Goal: Information Seeking & Learning: Learn about a topic

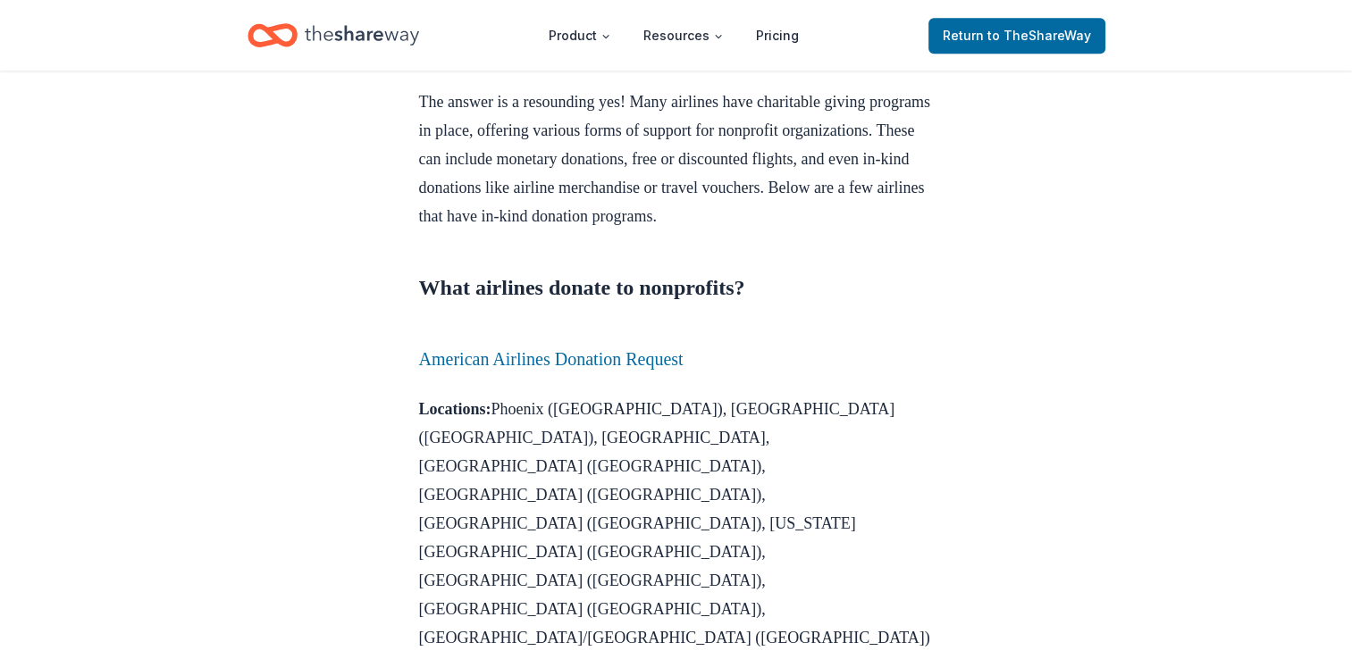
scroll to position [893, 0]
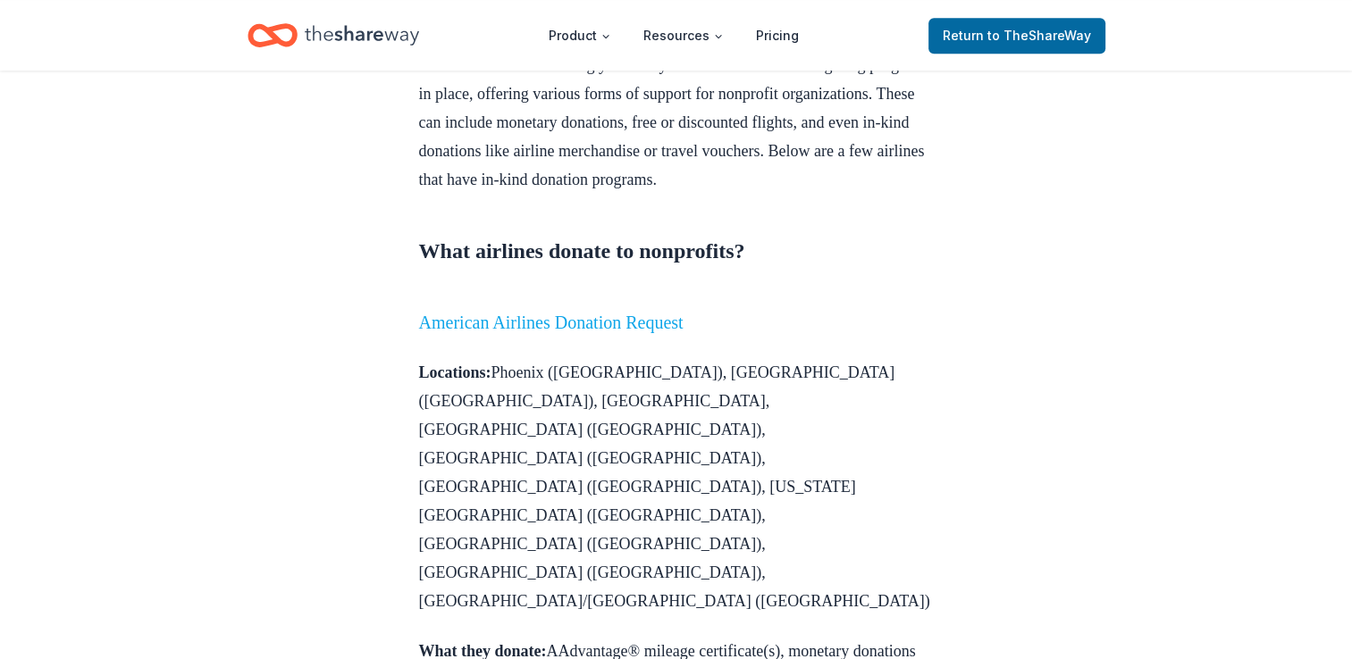
click at [505, 332] on link "American Airlines Donation Request" at bounding box center [551, 323] width 264 height 20
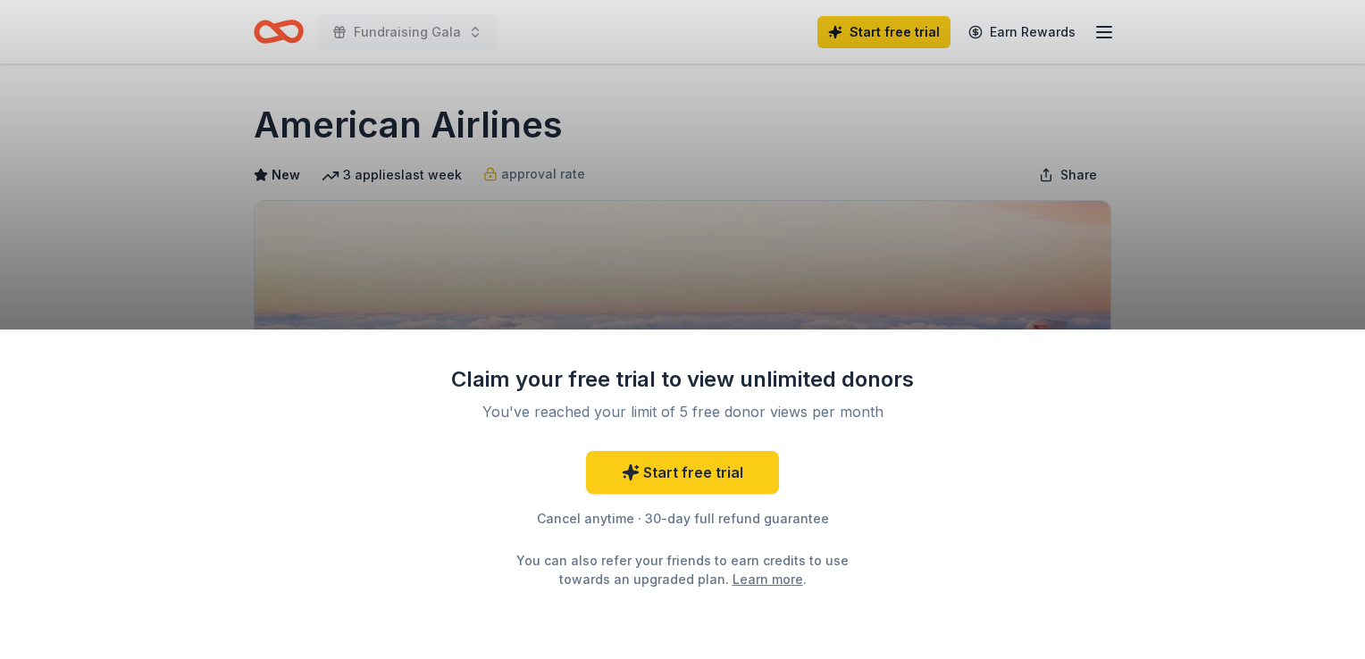
click at [1176, 230] on div "Claim your free trial to view unlimited donors You've reached your limit of 5 f…" at bounding box center [682, 329] width 1365 height 659
click at [590, 225] on div "Claim your free trial to view unlimited donors You've reached your limit of 5 f…" at bounding box center [682, 329] width 1365 height 659
drag, startPoint x: 1080, startPoint y: 284, endPoint x: 1040, endPoint y: 230, distance: 67.7
click at [1075, 283] on div "Claim your free trial to view unlimited donors You've reached your limit of 5 f…" at bounding box center [682, 329] width 1365 height 659
click at [1170, 113] on div "Claim your free trial to view unlimited donors You've reached your limit of 5 f…" at bounding box center [682, 329] width 1365 height 659
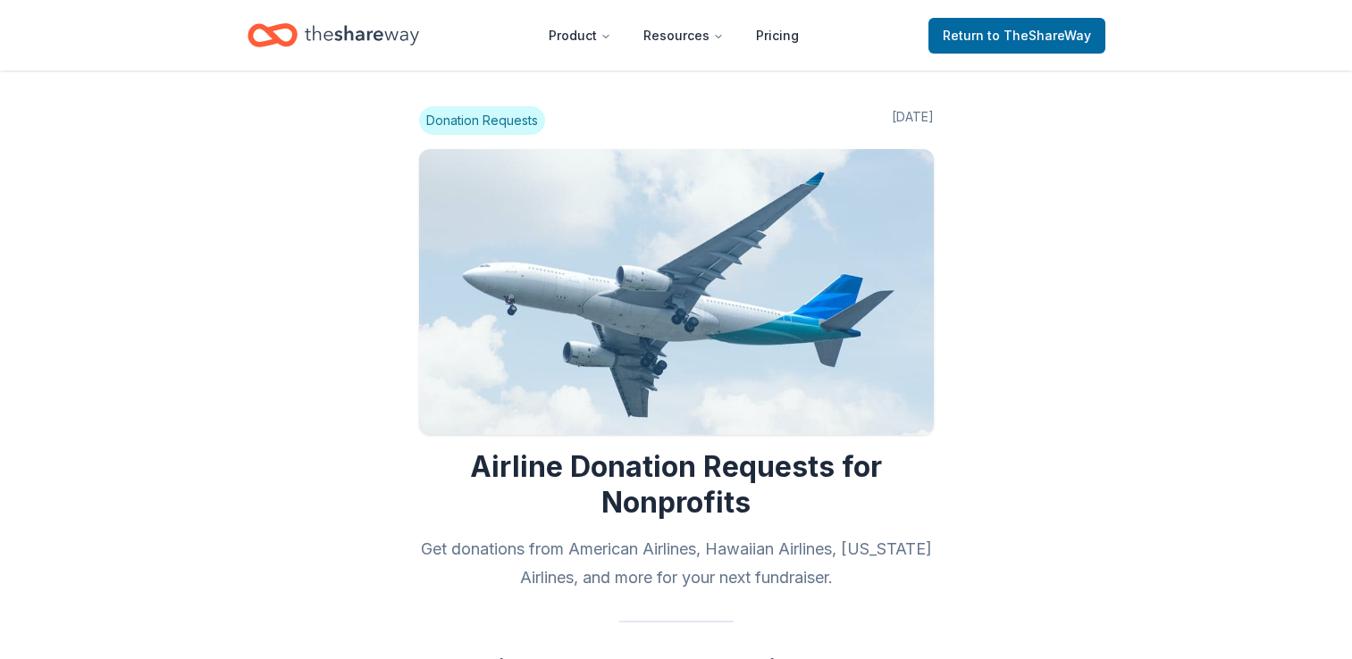
scroll to position [893, 0]
